Goal: Information Seeking & Learning: Learn about a topic

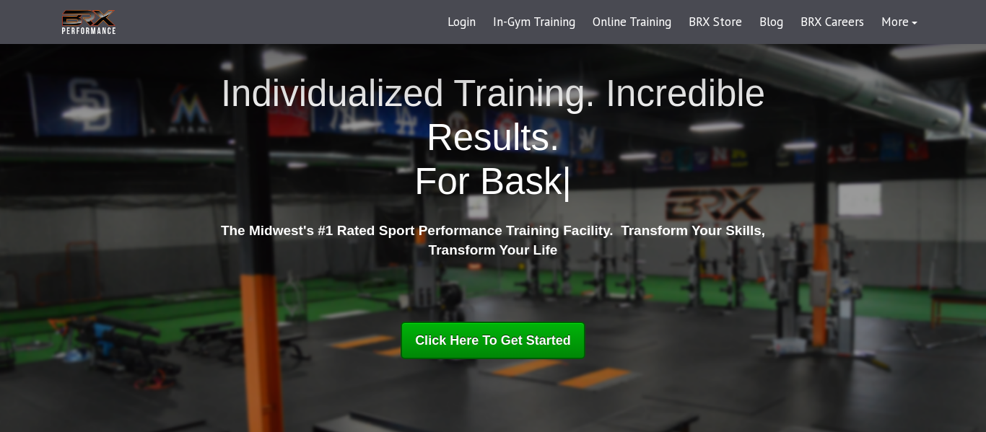
scroll to position [29, 0]
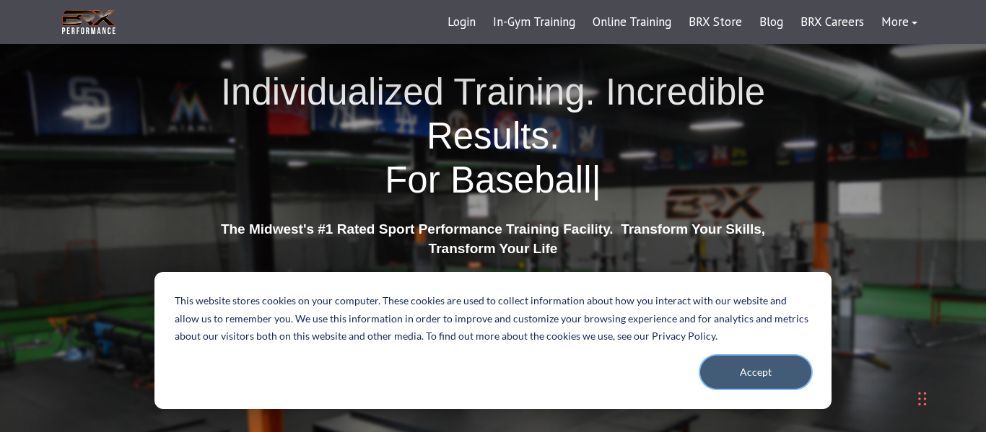
click at [749, 375] on button "Accept" at bounding box center [755, 372] width 111 height 33
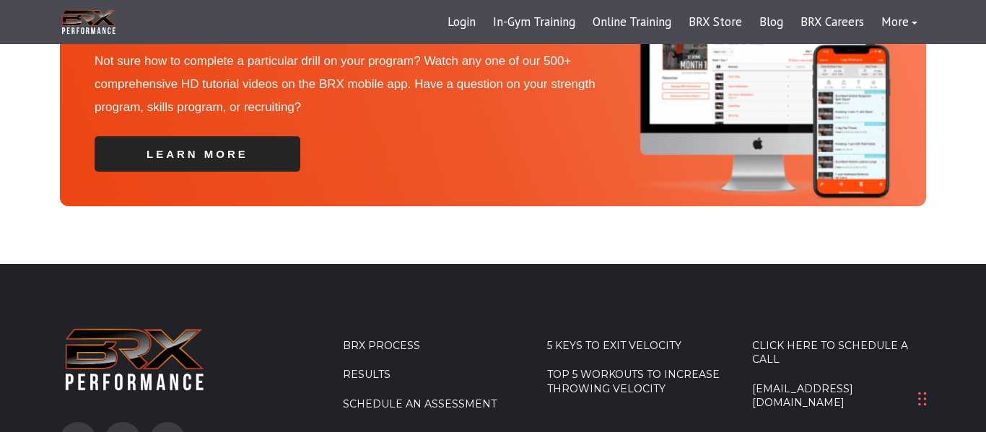
scroll to position [4956, 0]
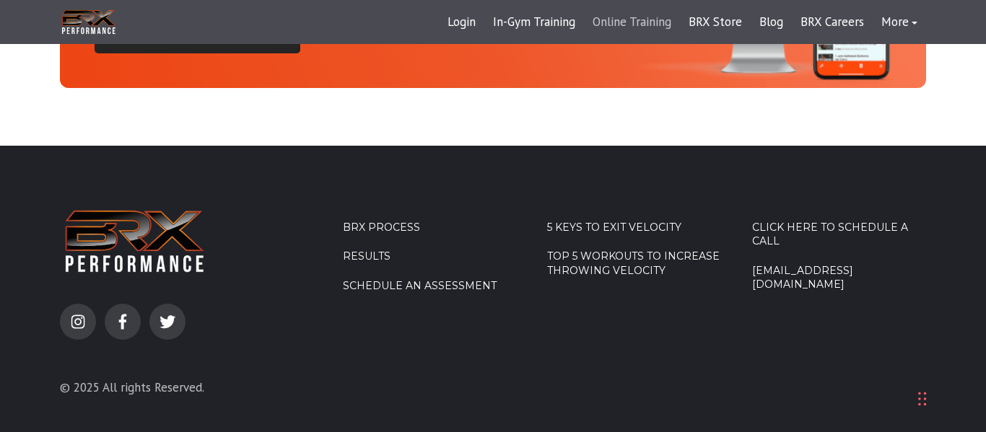
click at [634, 21] on link "Online Training" at bounding box center [632, 22] width 96 height 35
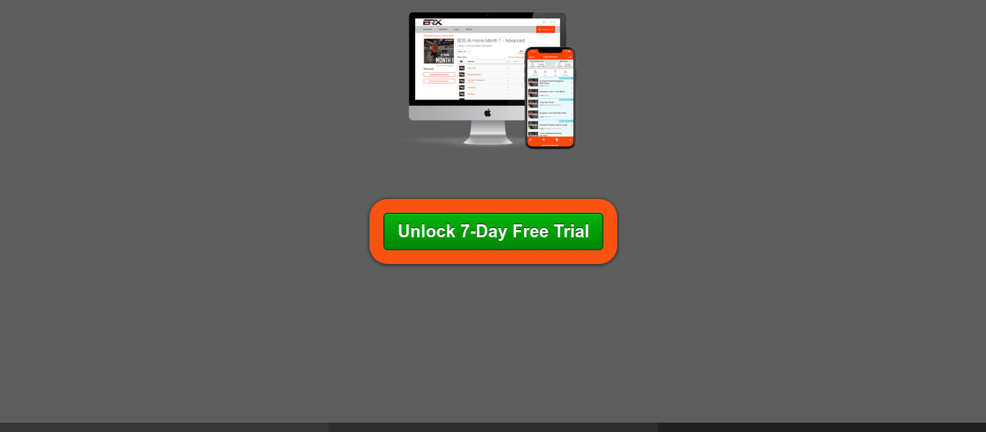
scroll to position [375, 0]
